Goal: Task Accomplishment & Management: Complete application form

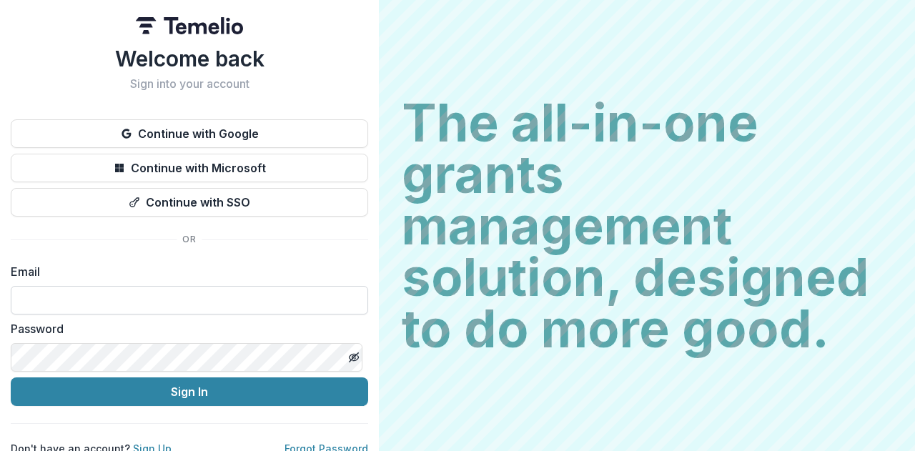
click at [132, 300] on input at bounding box center [189, 300] width 357 height 29
type input "**********"
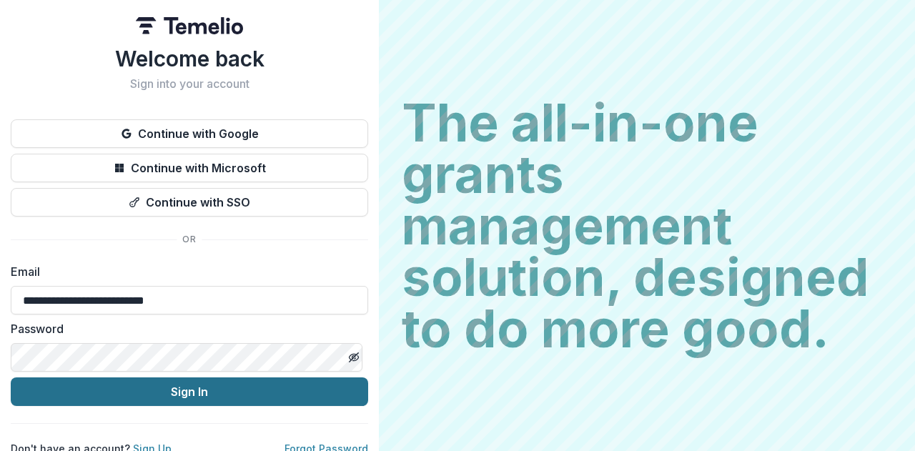
click at [181, 391] on button "Sign In" at bounding box center [189, 392] width 357 height 29
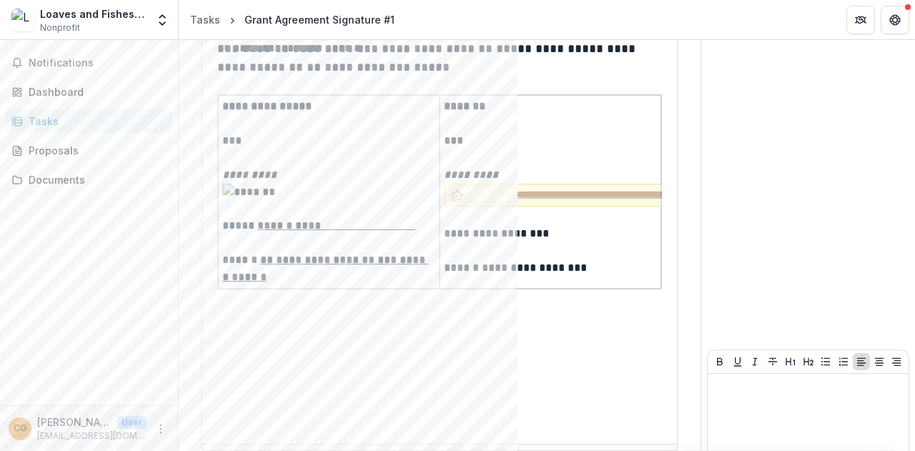
scroll to position [3047, 0]
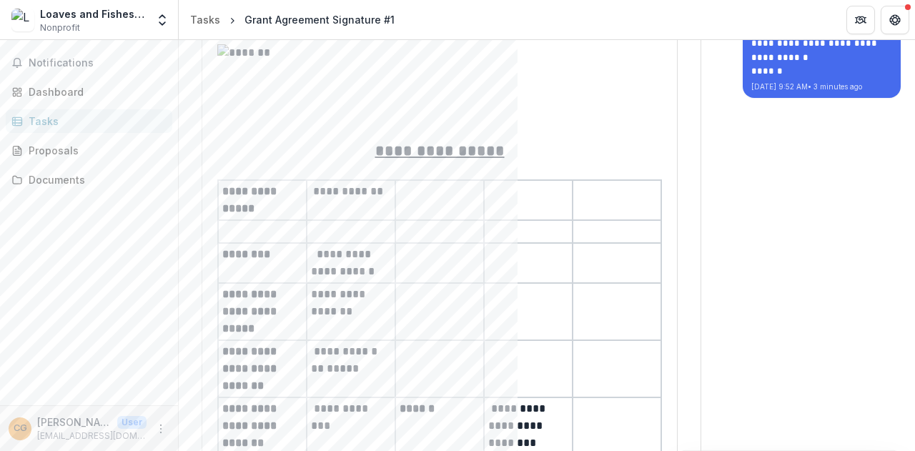
click at [478, 162] on p "**********" at bounding box center [439, 150] width 445 height 23
click at [56, 176] on div "Documents" at bounding box center [95, 179] width 132 height 15
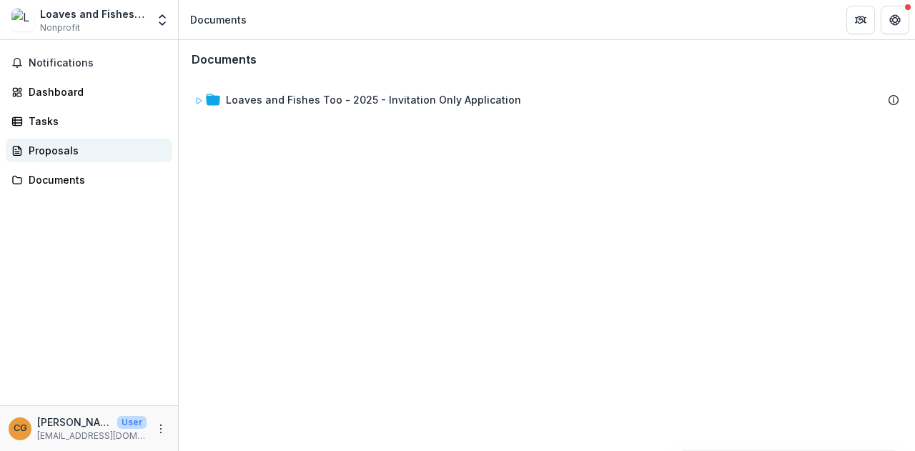
click at [62, 151] on div "Proposals" at bounding box center [95, 150] width 132 height 15
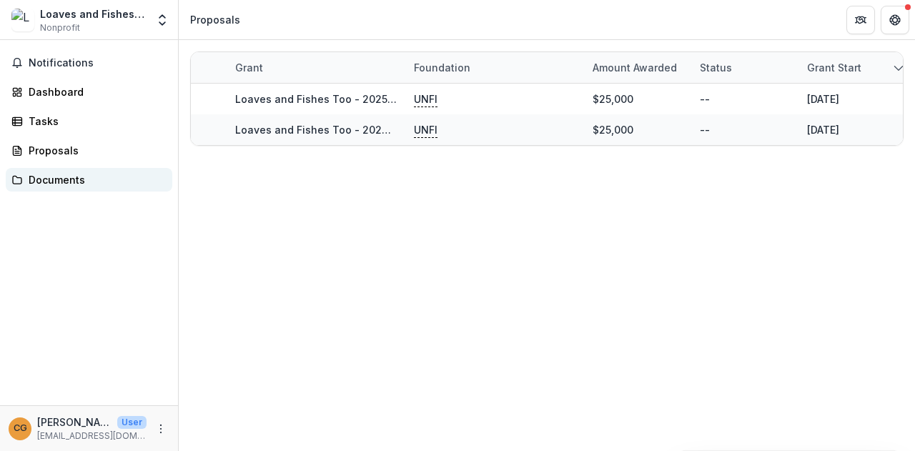
click at [64, 179] on div "Documents" at bounding box center [95, 179] width 132 height 15
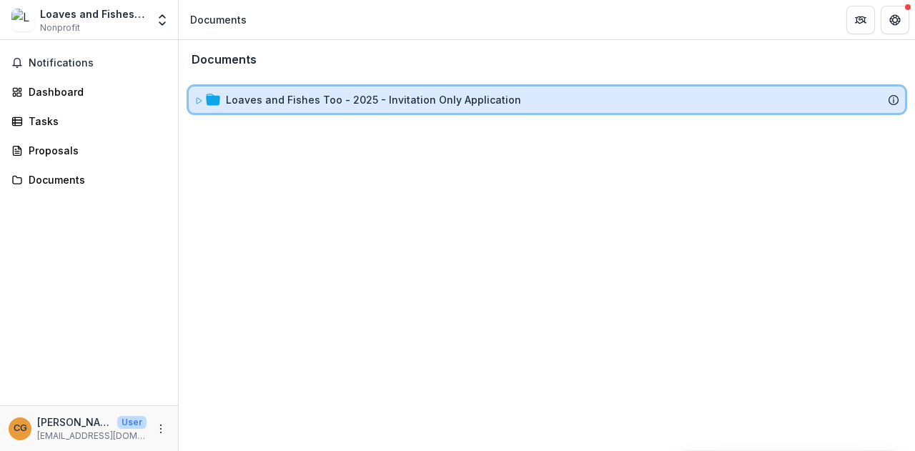
click at [198, 98] on icon at bounding box center [199, 101] width 5 height 6
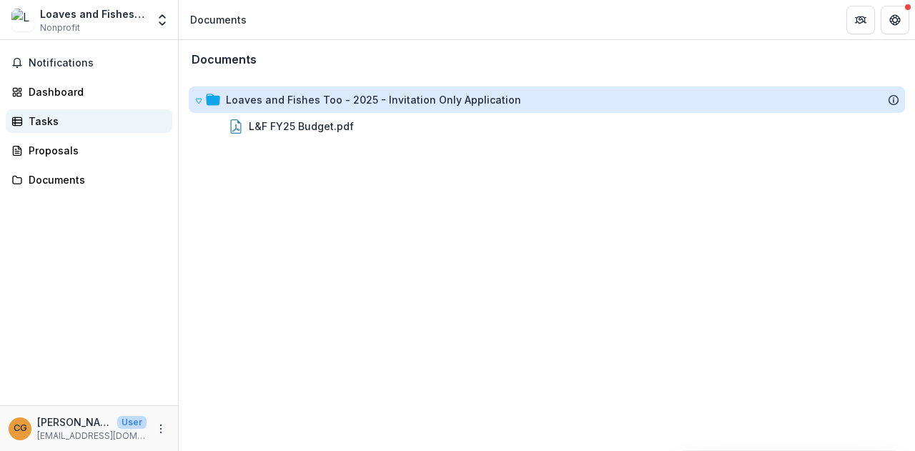
click at [51, 124] on div "Tasks" at bounding box center [95, 121] width 132 height 15
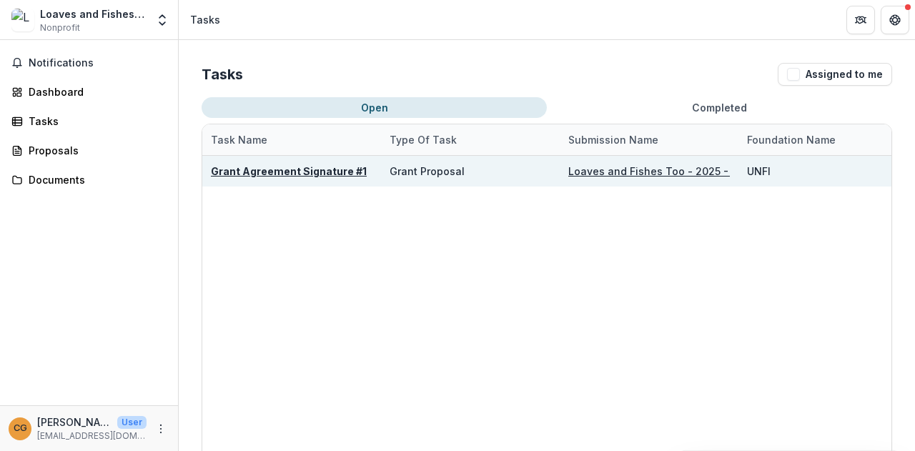
click at [643, 167] on u "Loaves and Fishes Too - 2025 - Invitation Only Application" at bounding box center [715, 171] width 295 height 12
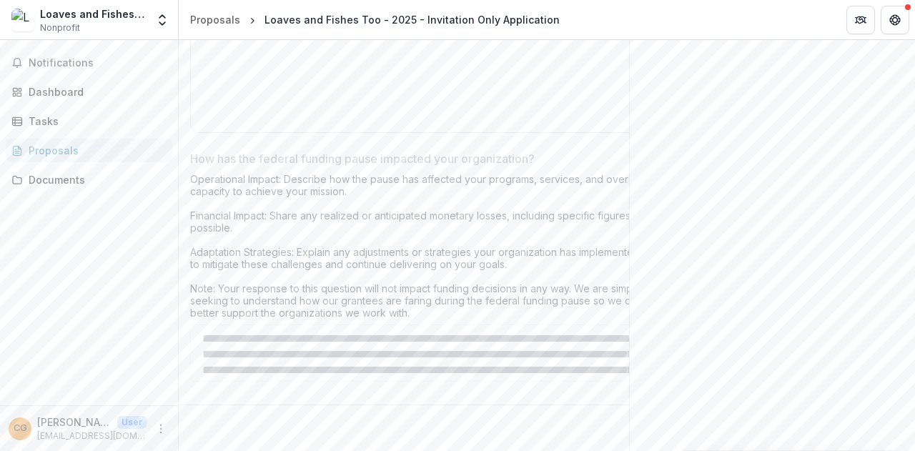
scroll to position [6266, 0]
click at [54, 122] on div "Tasks" at bounding box center [95, 121] width 132 height 15
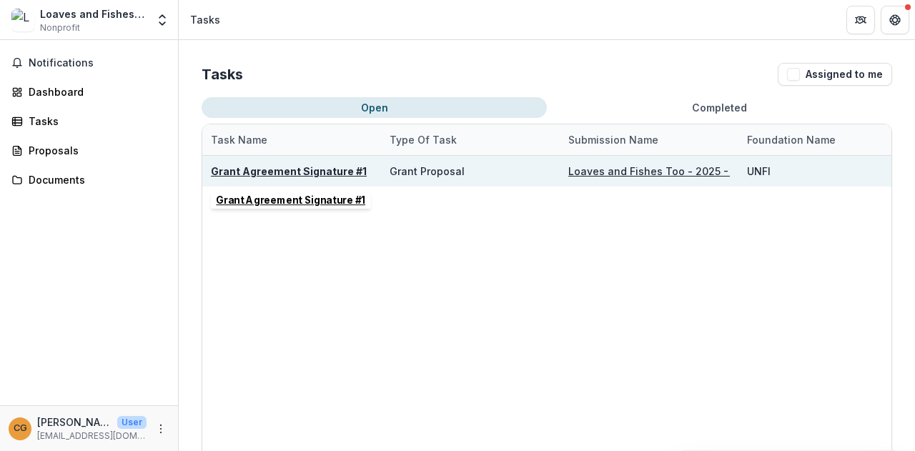
click at [311, 167] on u "Grant Agreement Signature #1" at bounding box center [289, 171] width 156 height 12
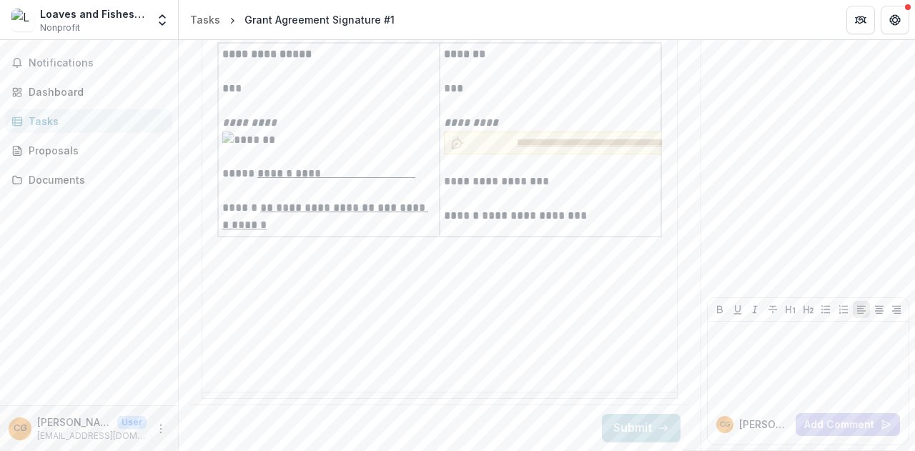
scroll to position [3137, 0]
